Goal: Task Accomplishment & Management: Complete application form

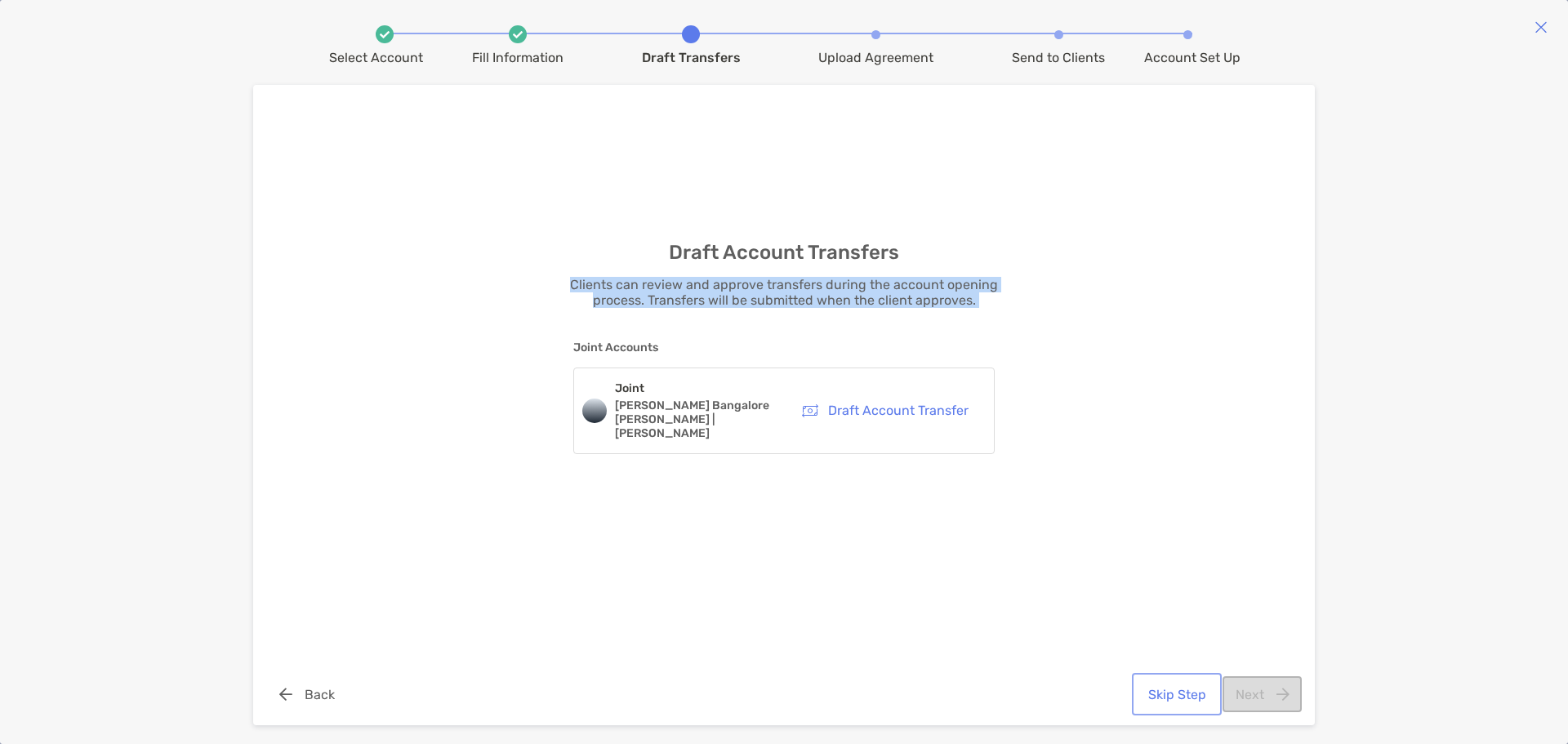
click at [1177, 684] on button "Skip Step" at bounding box center [1177, 694] width 83 height 36
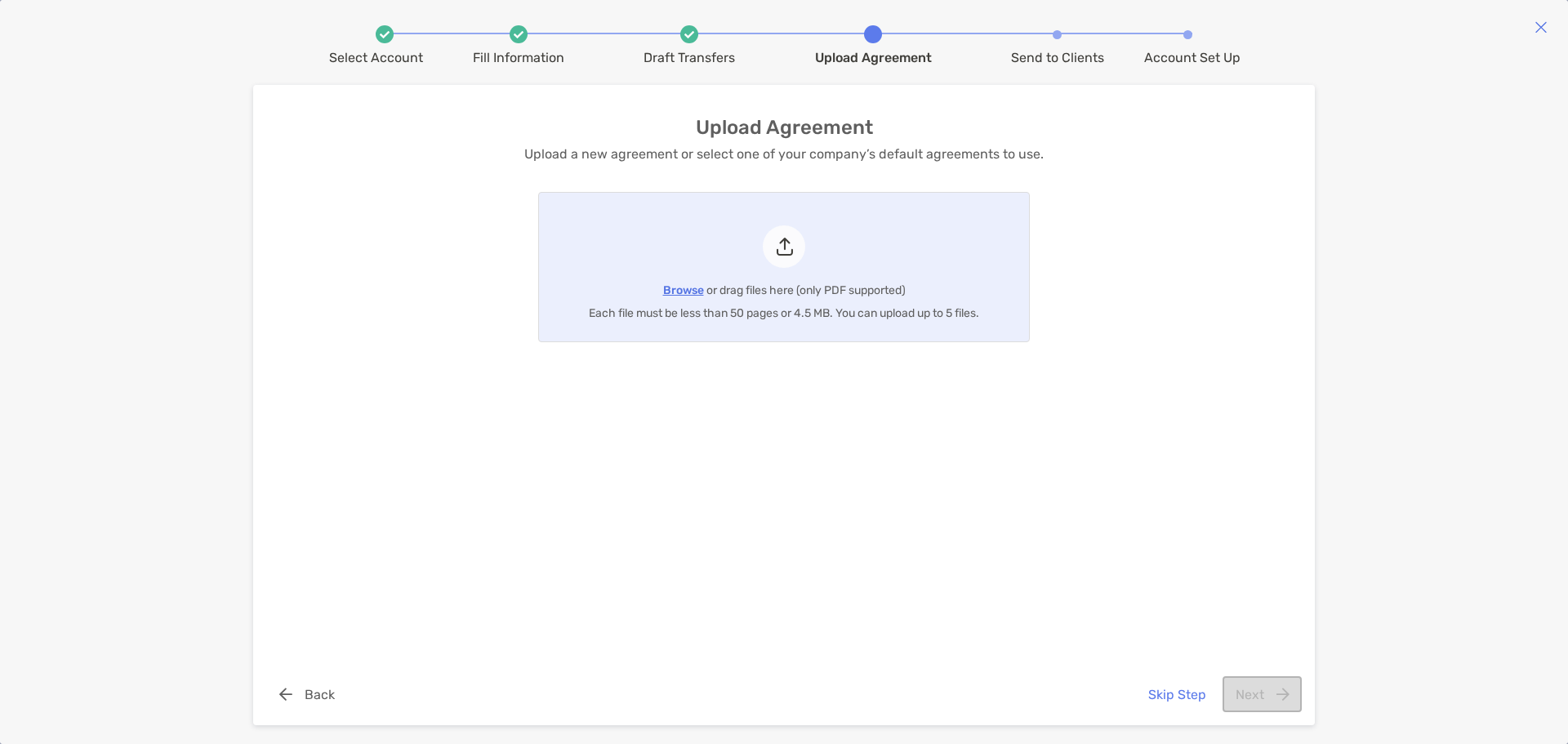
click at [684, 287] on span "Browse" at bounding box center [684, 290] width 41 height 14
click at [539, 287] on input "Browse or drag files here (only PDF supported) Each file must be less than 50 p…" at bounding box center [539, 267] width 0 height 149
click at [1184, 694] on button "Skip Step" at bounding box center [1177, 694] width 83 height 36
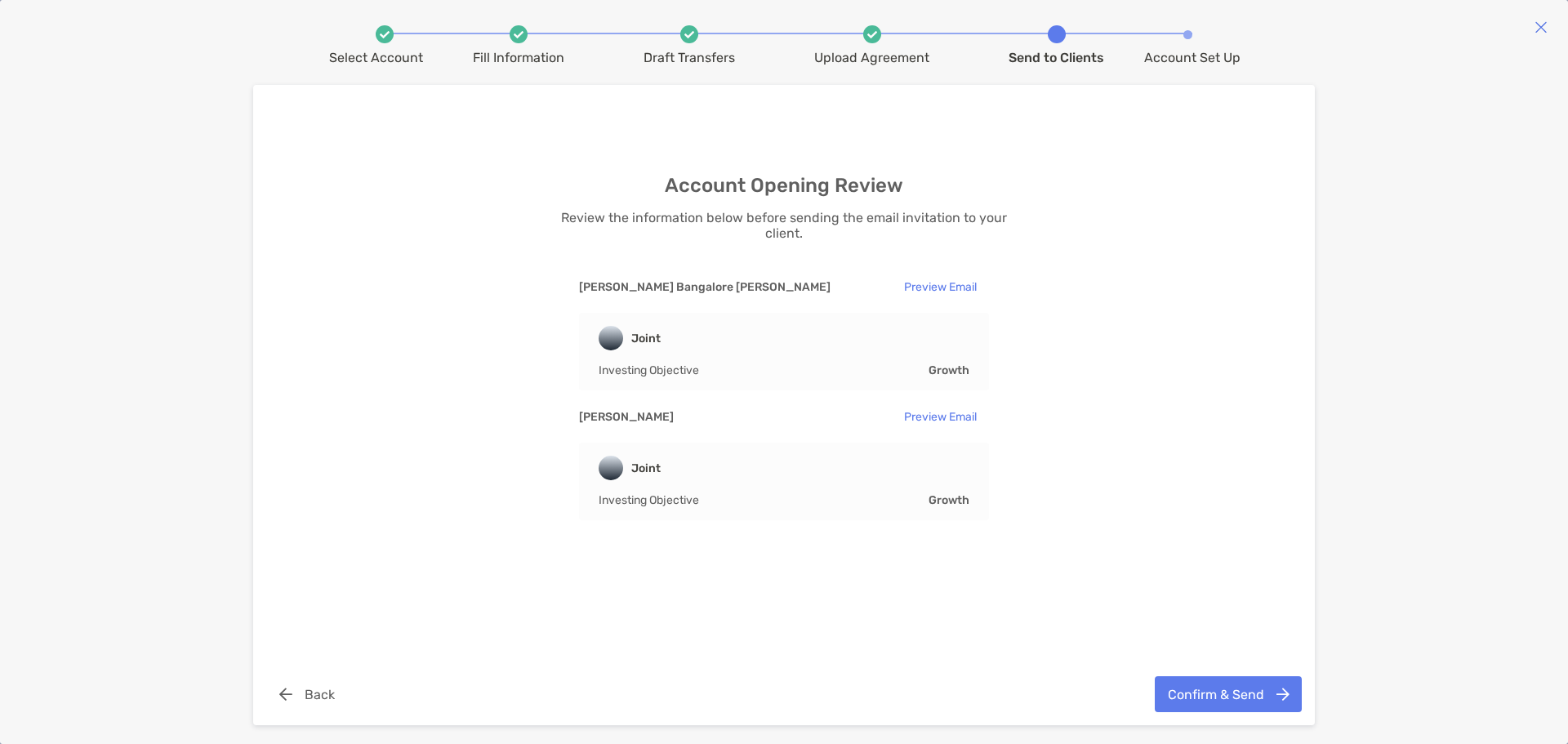
click at [868, 33] on img at bounding box center [872, 35] width 10 height 7
click at [679, 52] on div "Draft Transfers" at bounding box center [689, 58] width 91 height 16
drag, startPoint x: 684, startPoint y: 44, endPoint x: 695, endPoint y: 43, distance: 11.0
click at [684, 45] on li "Draft Transfers" at bounding box center [689, 45] width 91 height 40
click at [1244, 681] on button "Confirm & Send" at bounding box center [1229, 694] width 147 height 36
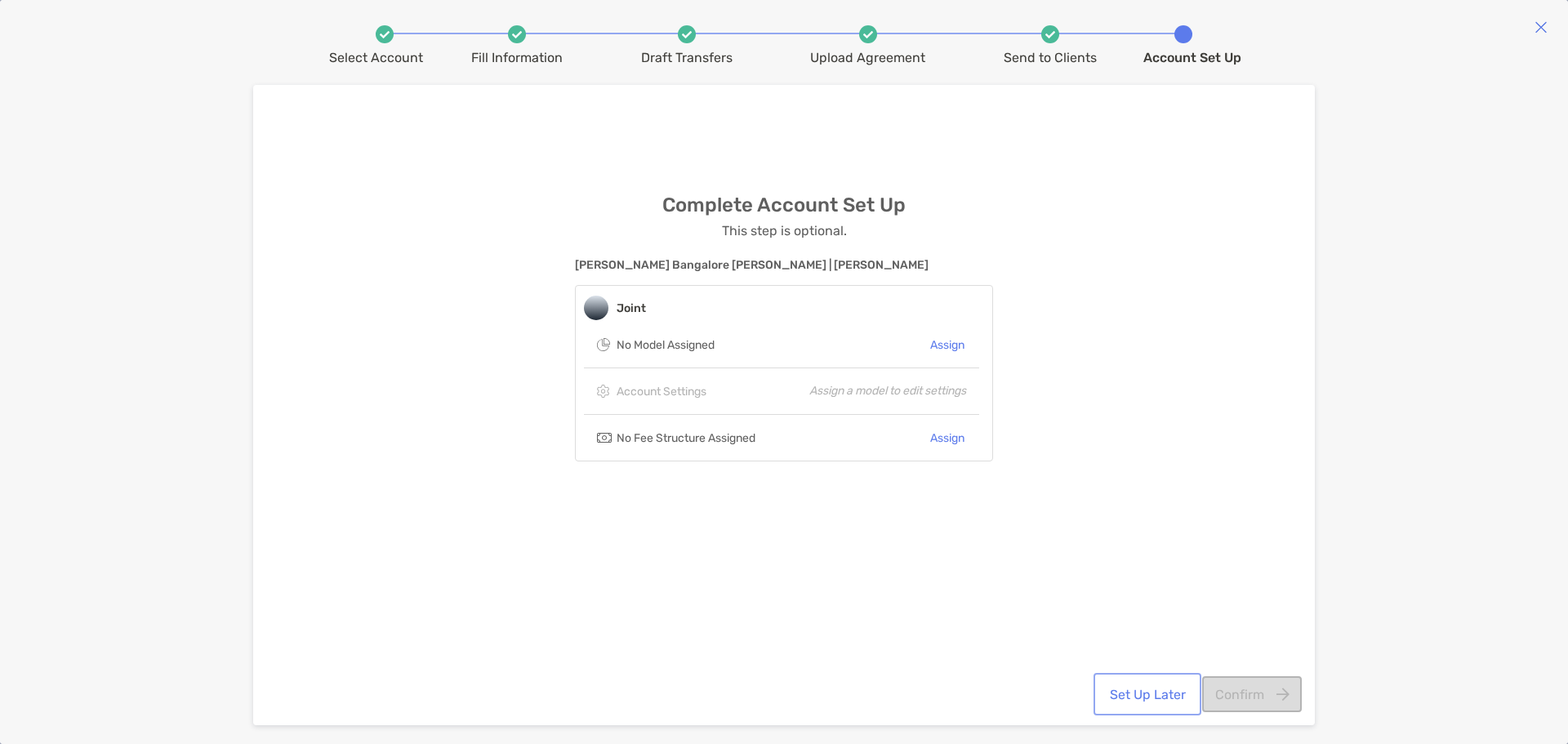
click at [1142, 687] on button "Set Up Later" at bounding box center [1147, 694] width 101 height 36
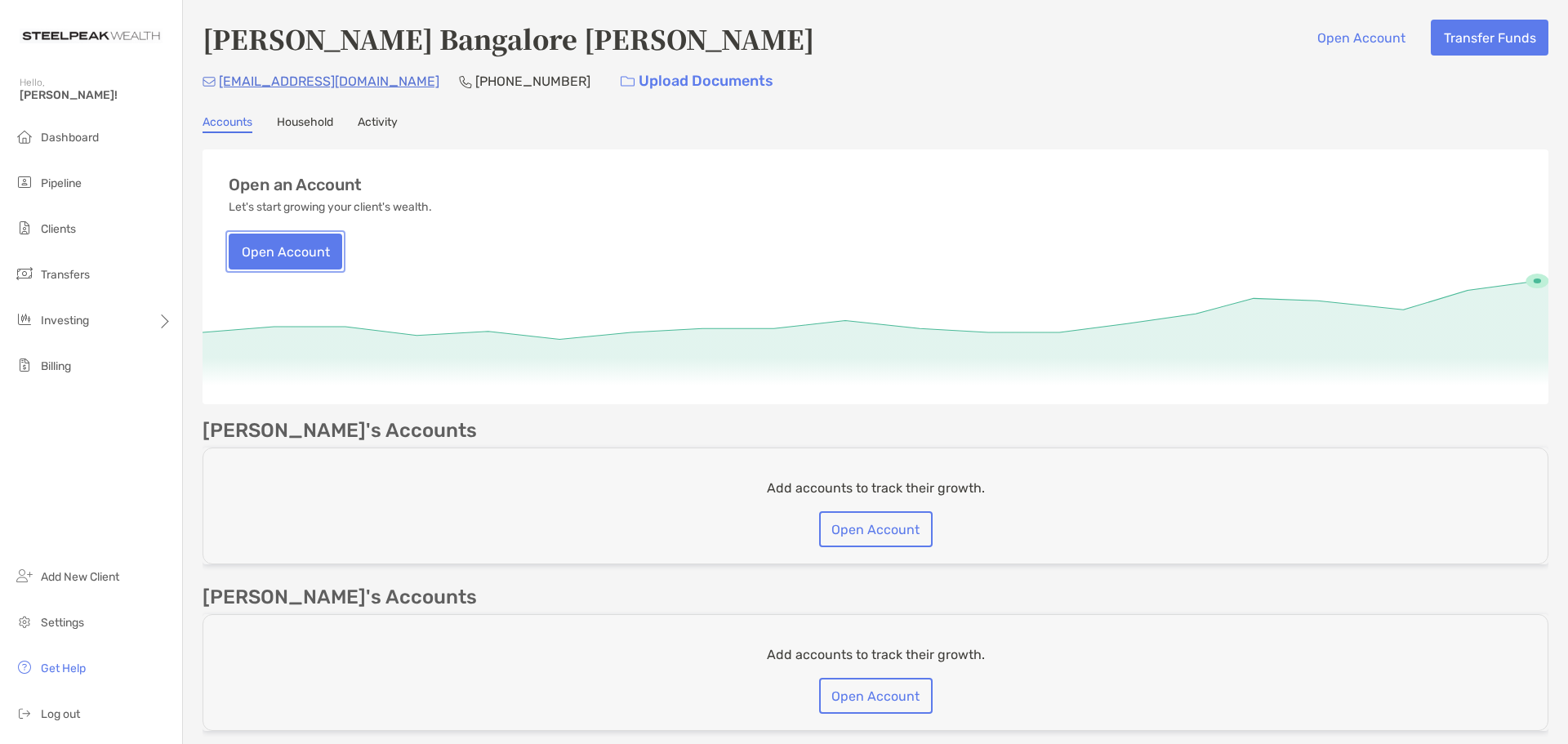
click at [311, 251] on button "Open Account" at bounding box center [286, 252] width 114 height 36
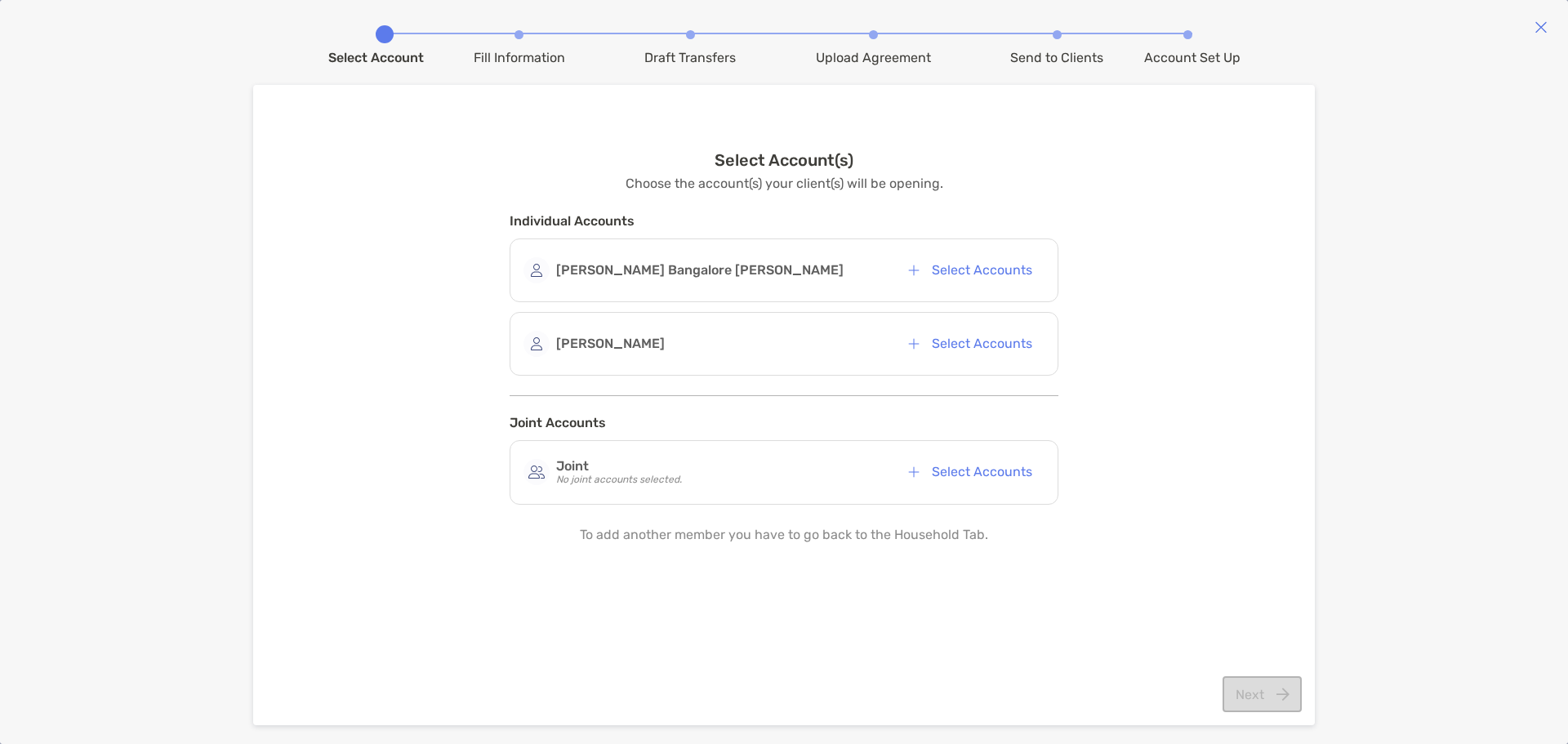
click at [803, 476] on div "Joint No joint accounts selected. Select Accounts" at bounding box center [784, 472] width 521 height 36
click at [932, 475] on button "Select Accounts" at bounding box center [970, 472] width 150 height 36
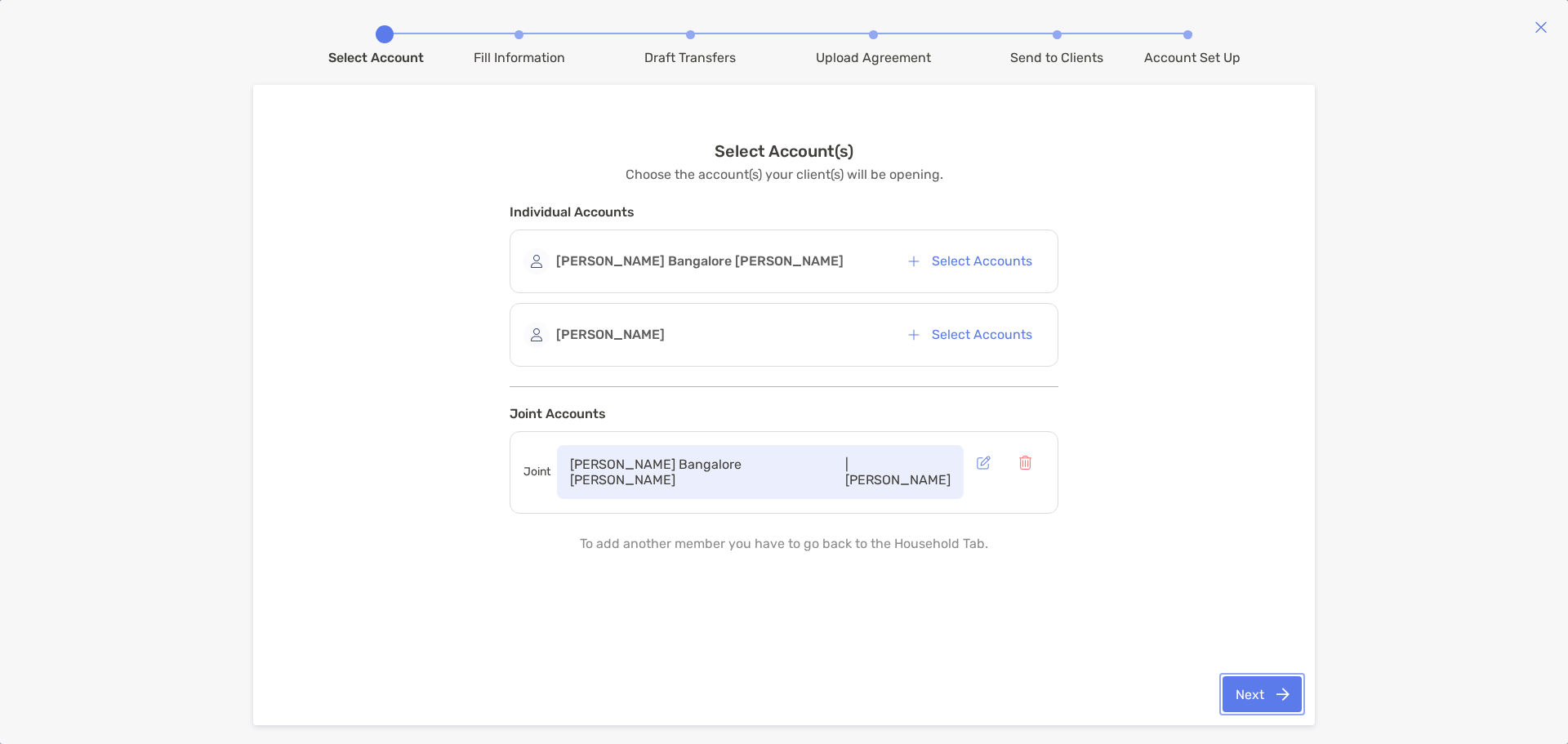
click at [1258, 688] on button "Next" at bounding box center [1262, 694] width 79 height 36
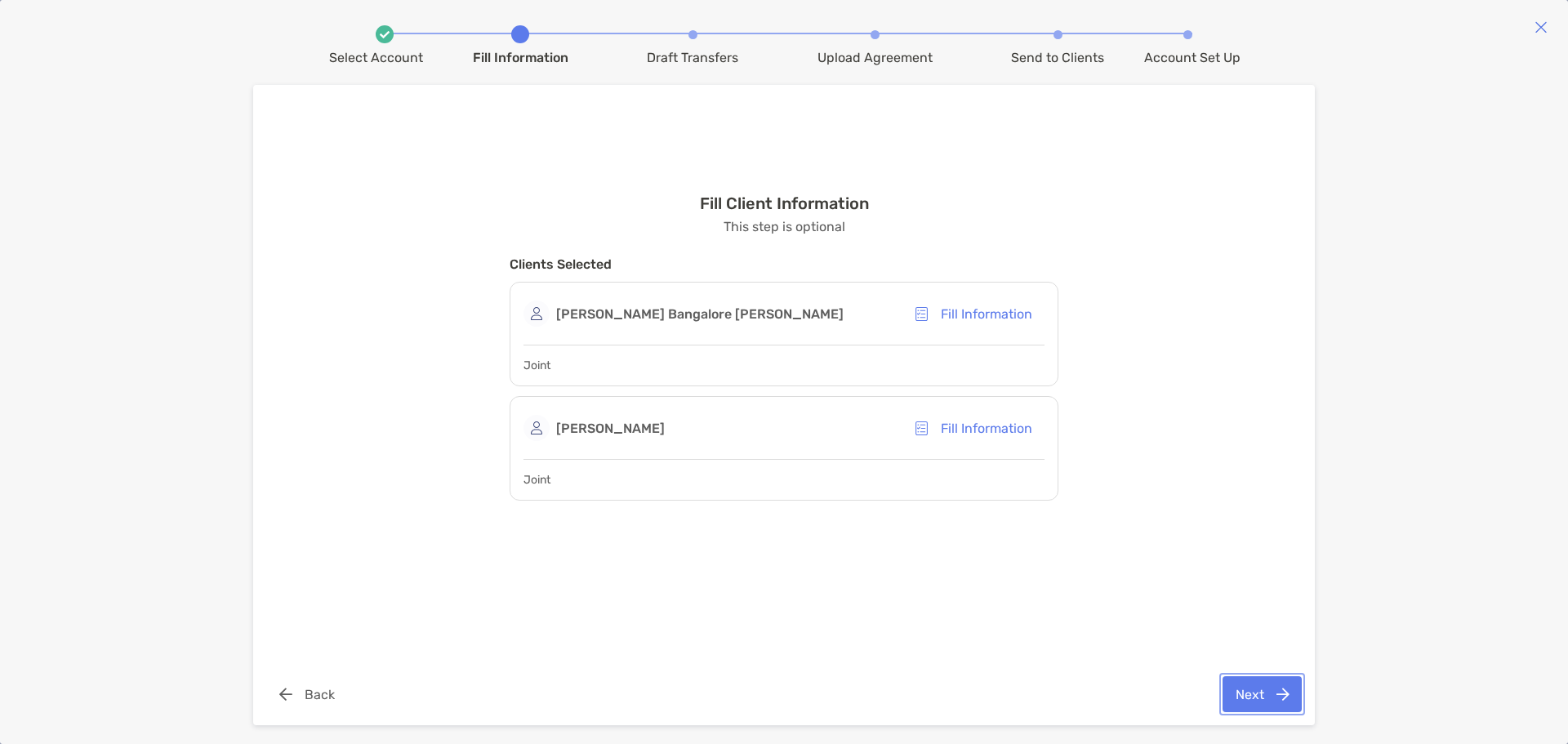
click at [1268, 690] on button "Next" at bounding box center [1262, 694] width 79 height 36
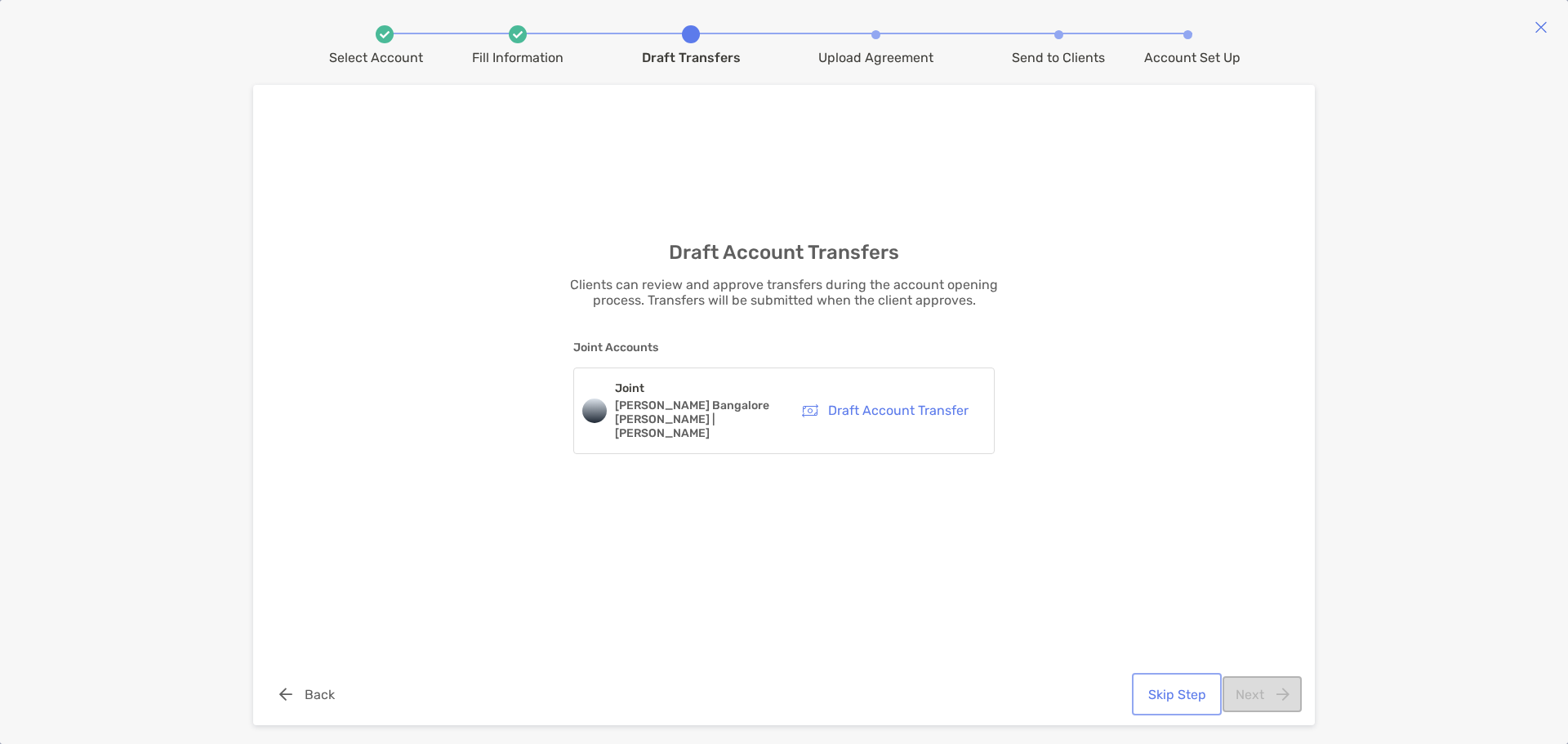
click at [1146, 704] on button "Skip Step" at bounding box center [1177, 694] width 83 height 36
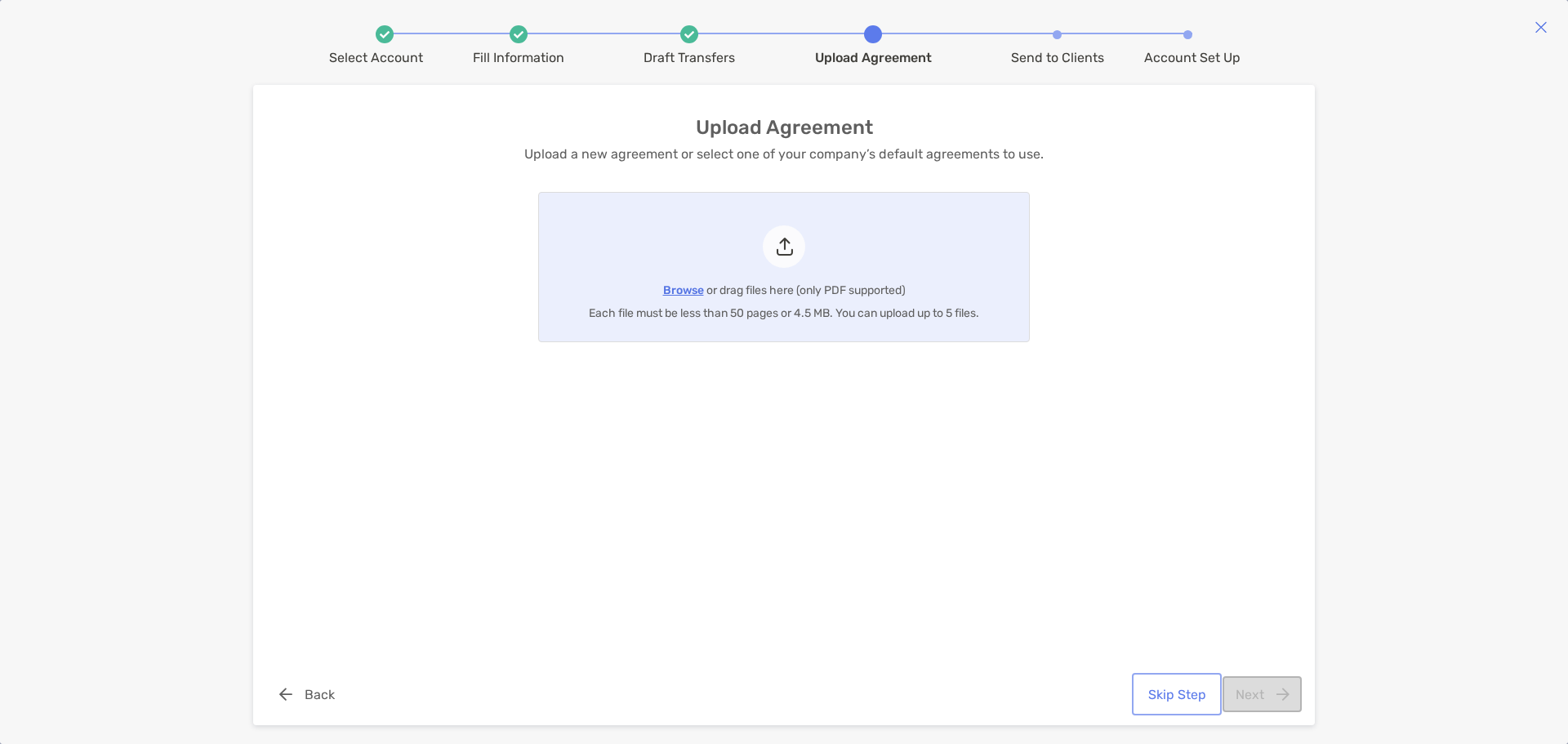
click at [1155, 707] on button "Skip Step" at bounding box center [1177, 694] width 83 height 36
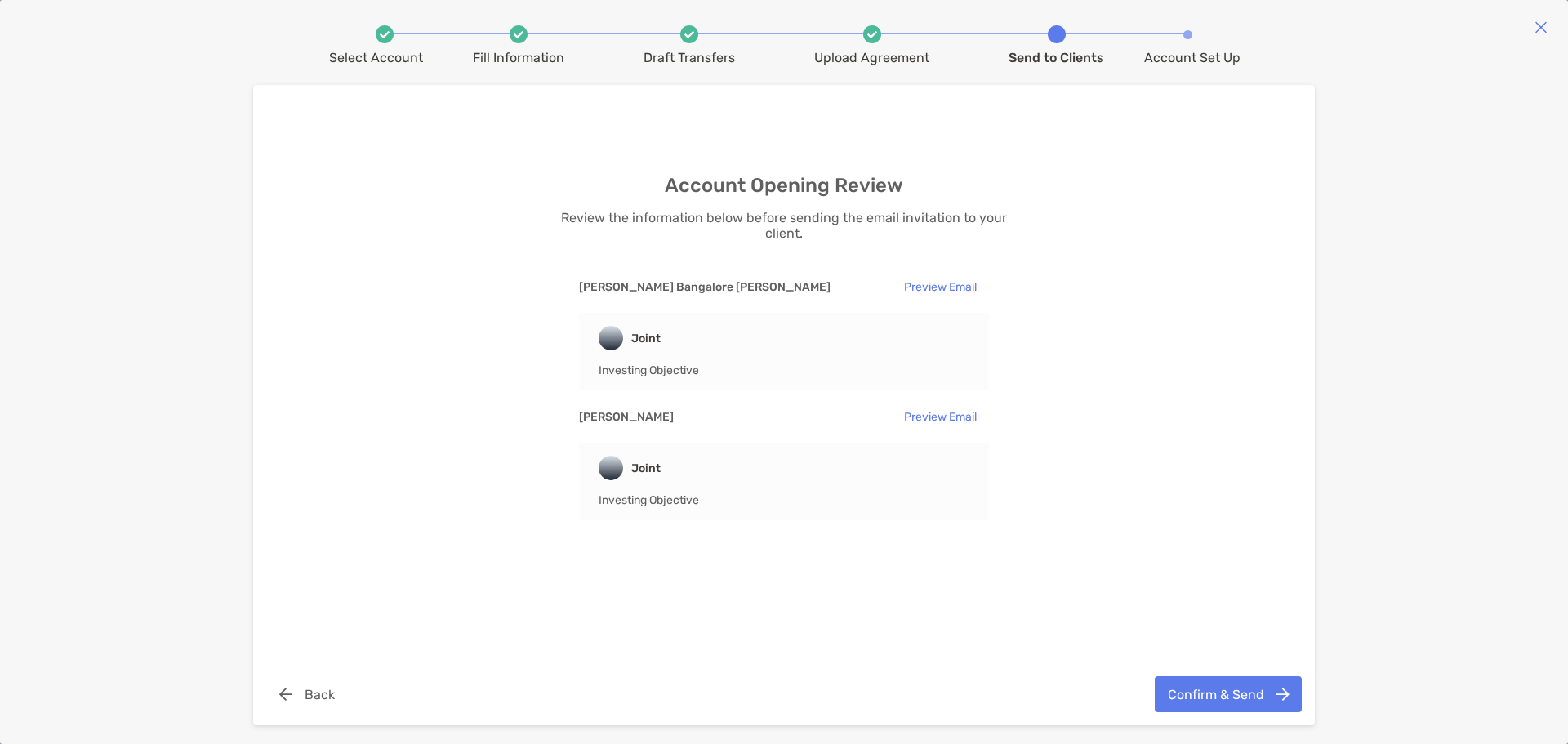
click at [528, 41] on div at bounding box center [519, 35] width 18 height 18
click at [1218, 713] on div "Confirm & Send Back" at bounding box center [783, 693] width 1062 height 62
click at [1247, 707] on button "Confirm & Send" at bounding box center [1229, 694] width 147 height 36
